Goal: Transaction & Acquisition: Purchase product/service

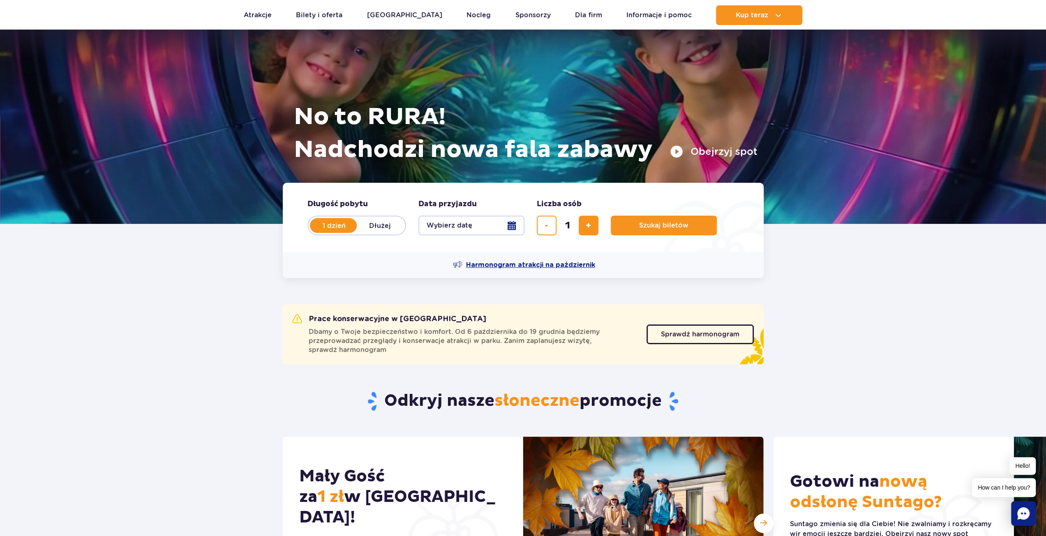
scroll to position [82, 0]
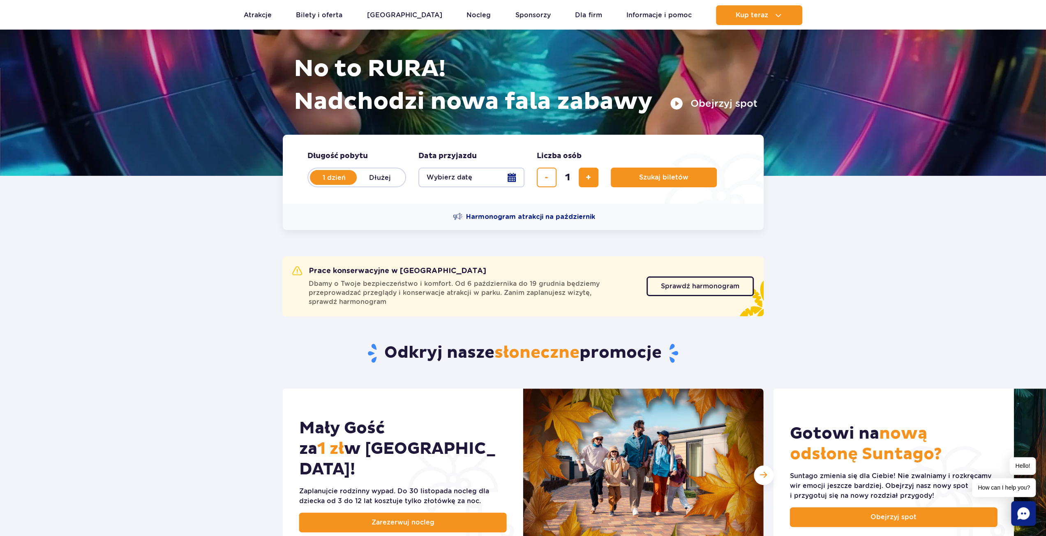
click at [514, 172] on button "Wybierz datę" at bounding box center [471, 178] width 106 height 20
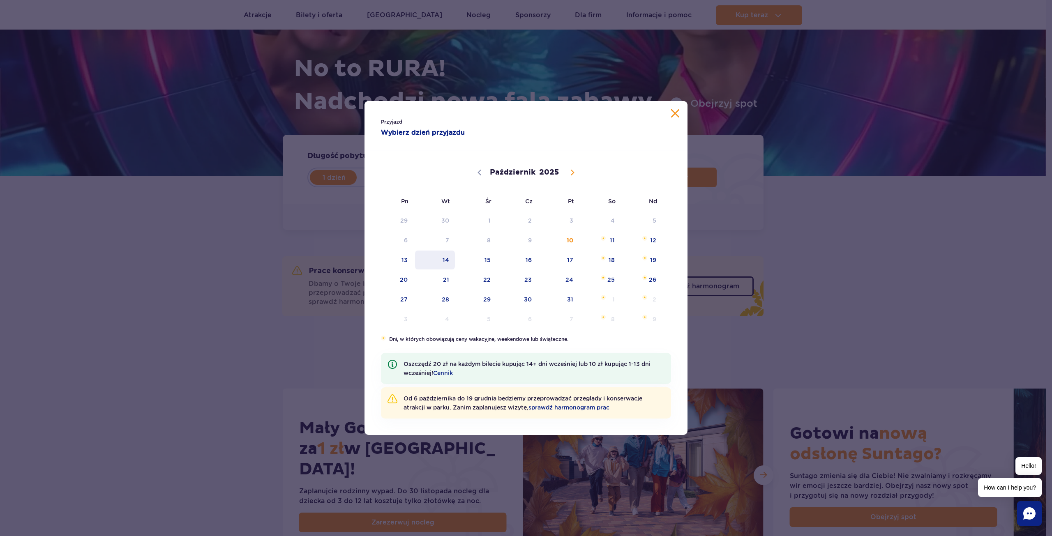
click at [442, 263] on span "14" at bounding box center [434, 260] width 41 height 19
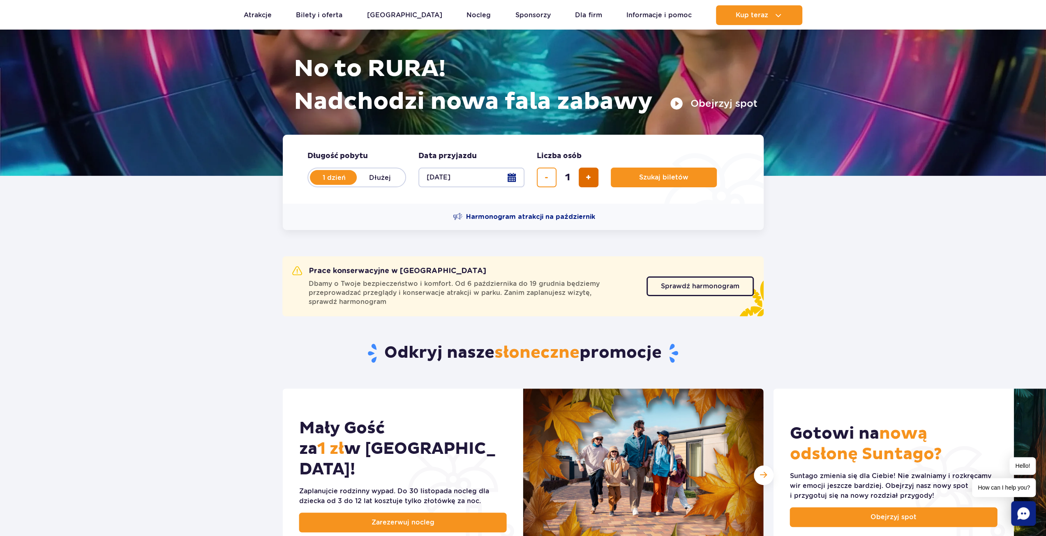
click at [594, 176] on button "dodaj bilet" at bounding box center [588, 178] width 20 height 20
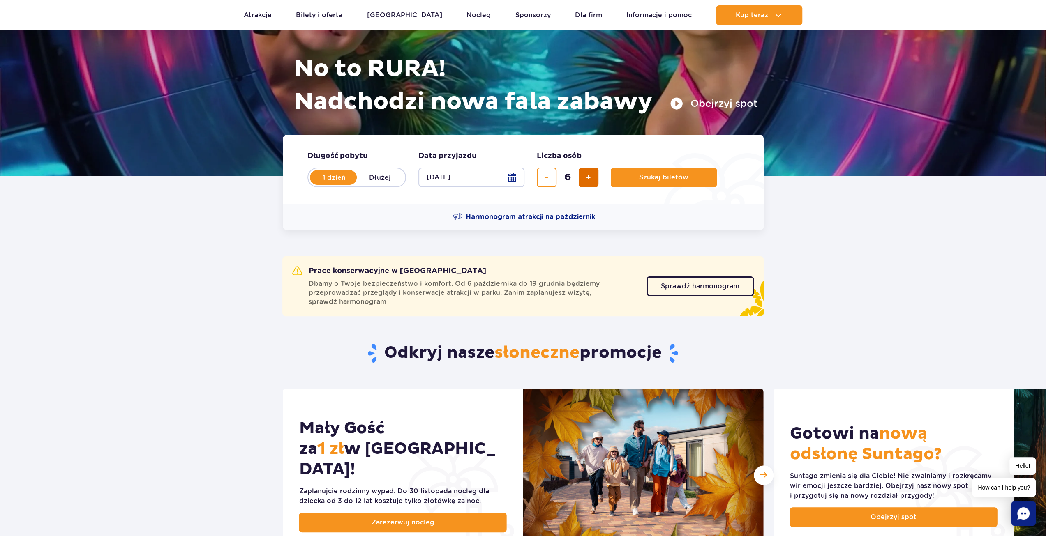
click at [594, 176] on button "dodaj bilet" at bounding box center [588, 178] width 20 height 20
type input "8"
click at [660, 182] on button "Szukaj biletów" at bounding box center [664, 178] width 106 height 20
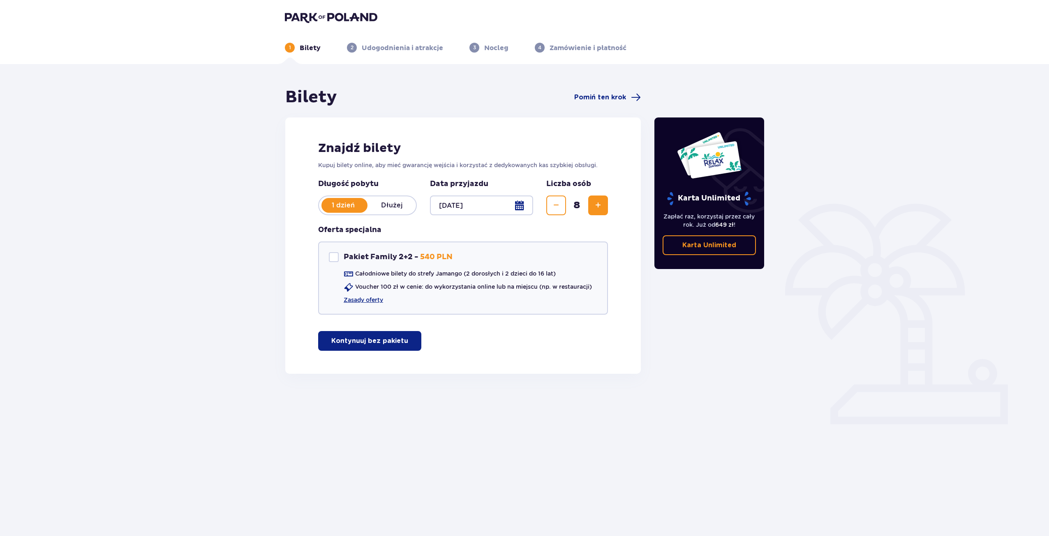
click at [378, 336] on button "Kontynuuj bez pakietu" at bounding box center [369, 341] width 103 height 20
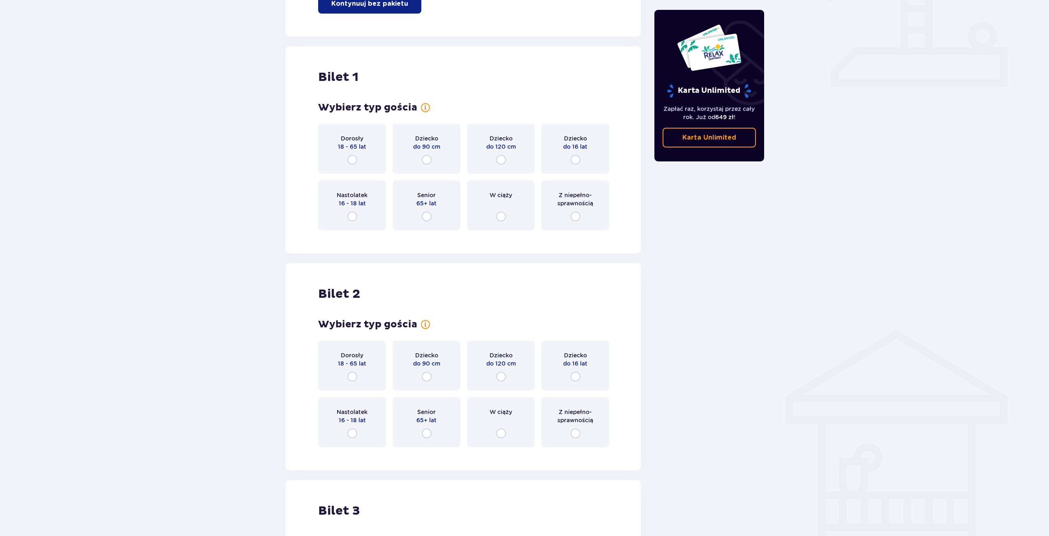
scroll to position [292, 0]
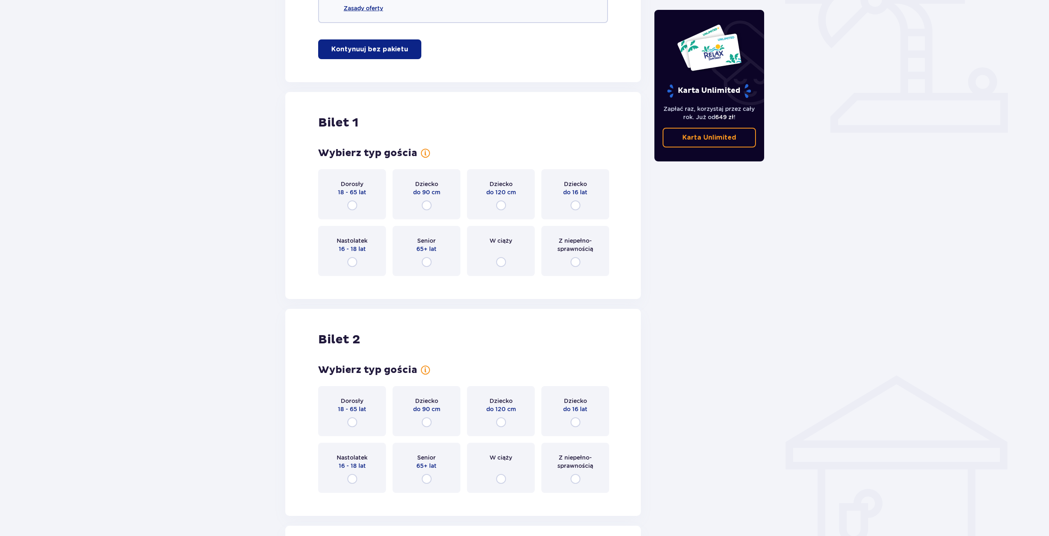
click at [360, 203] on div "Dorosły 18 - 65 lat" at bounding box center [352, 194] width 68 height 50
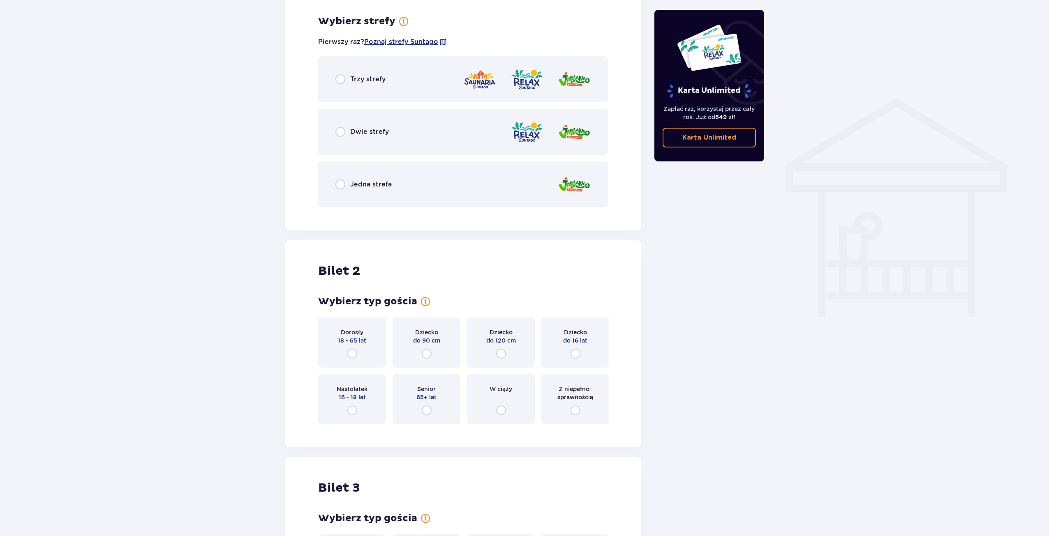
scroll to position [574, 0]
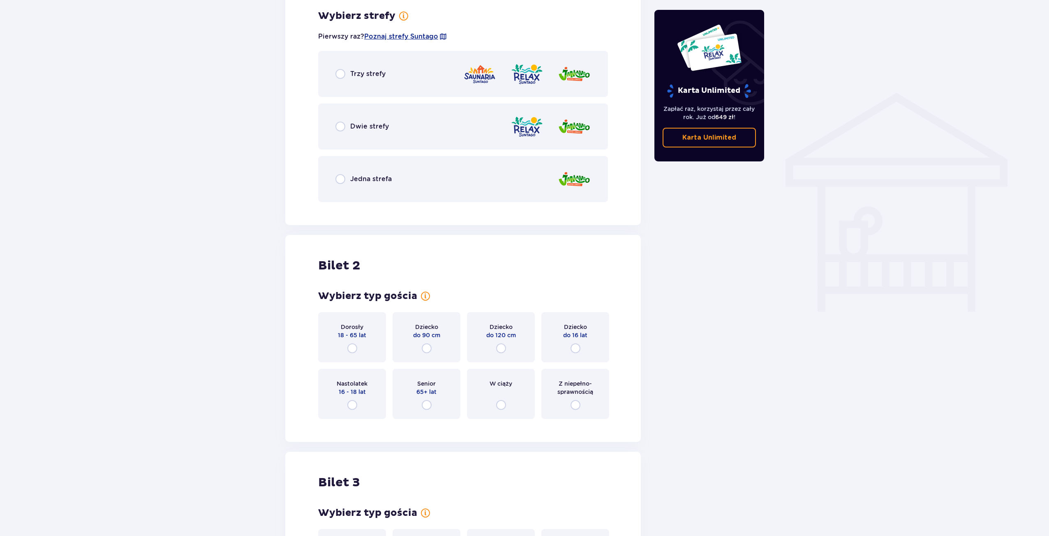
click at [366, 122] on div "Dwie strefy" at bounding box center [361, 127] width 53 height 10
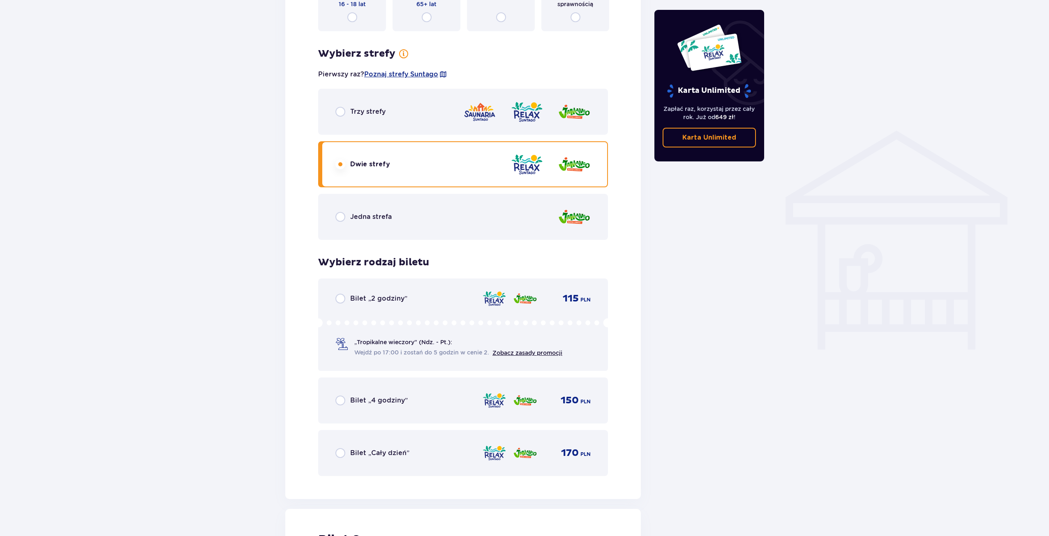
scroll to position [537, 0]
click at [382, 224] on div "Jedna strefa" at bounding box center [463, 217] width 290 height 46
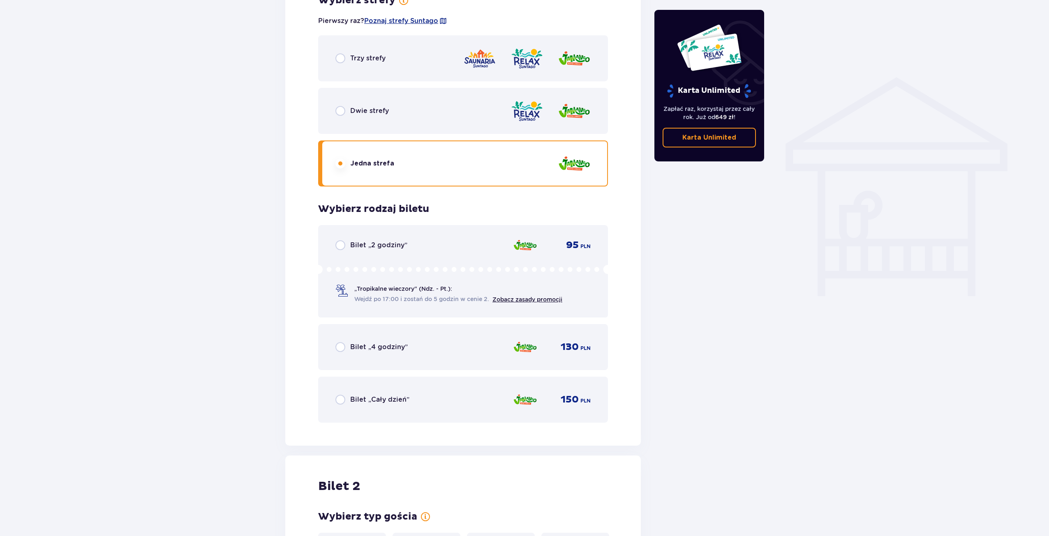
scroll to position [578, 0]
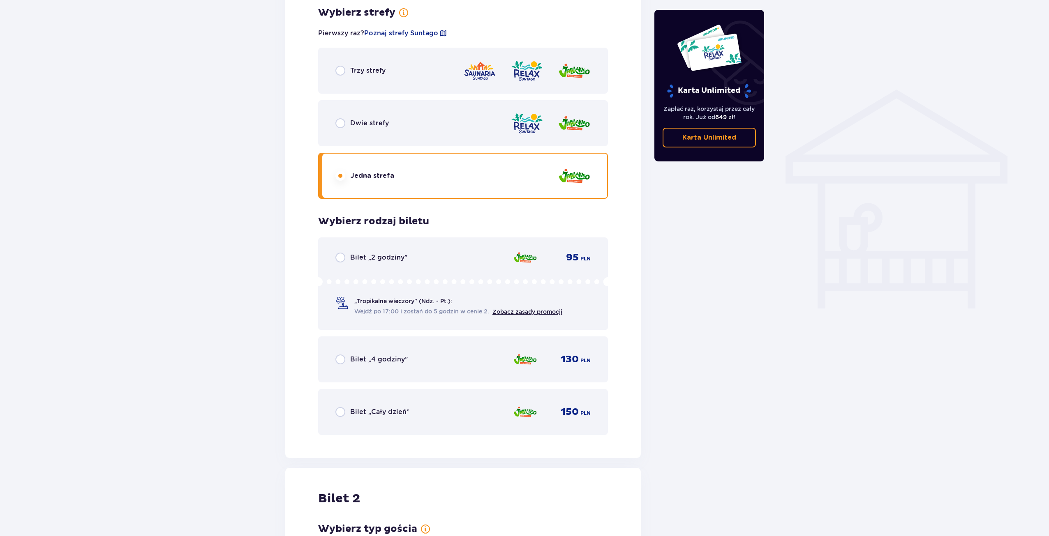
click at [394, 141] on div "Dwie strefy" at bounding box center [463, 123] width 290 height 46
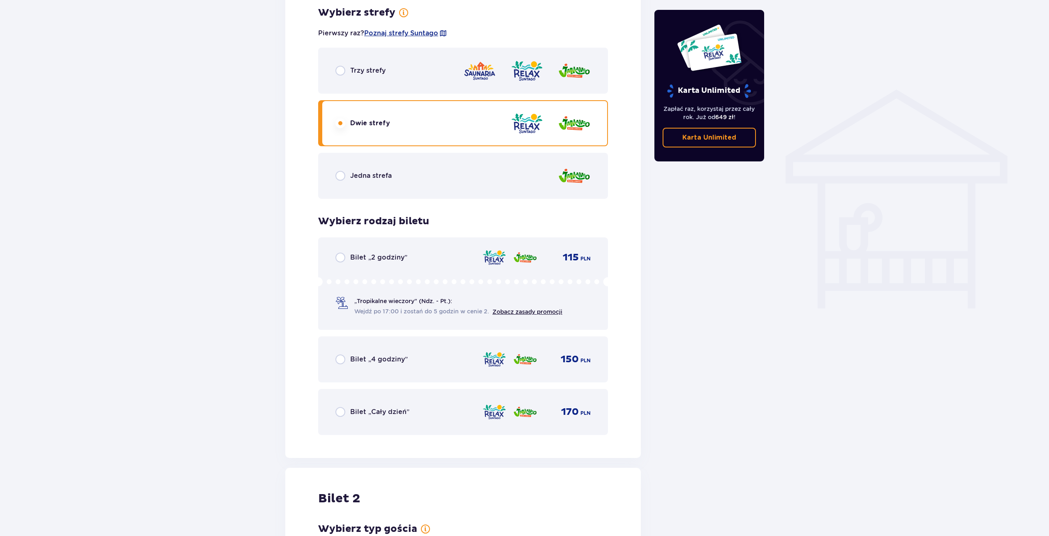
click at [393, 409] on span "Bilet „Cały dzień”" at bounding box center [379, 412] width 59 height 9
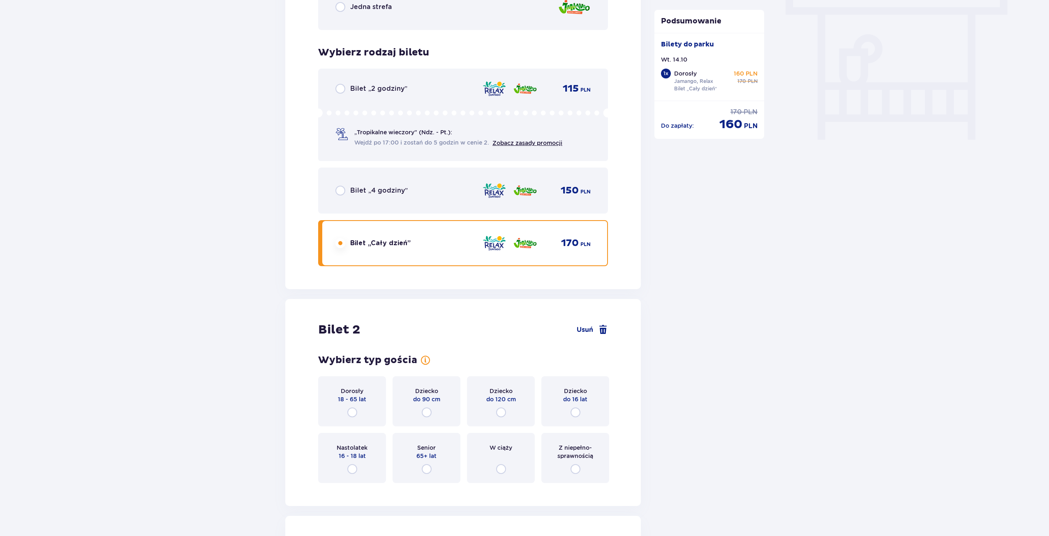
scroll to position [707, 0]
